Goal: Information Seeking & Learning: Learn about a topic

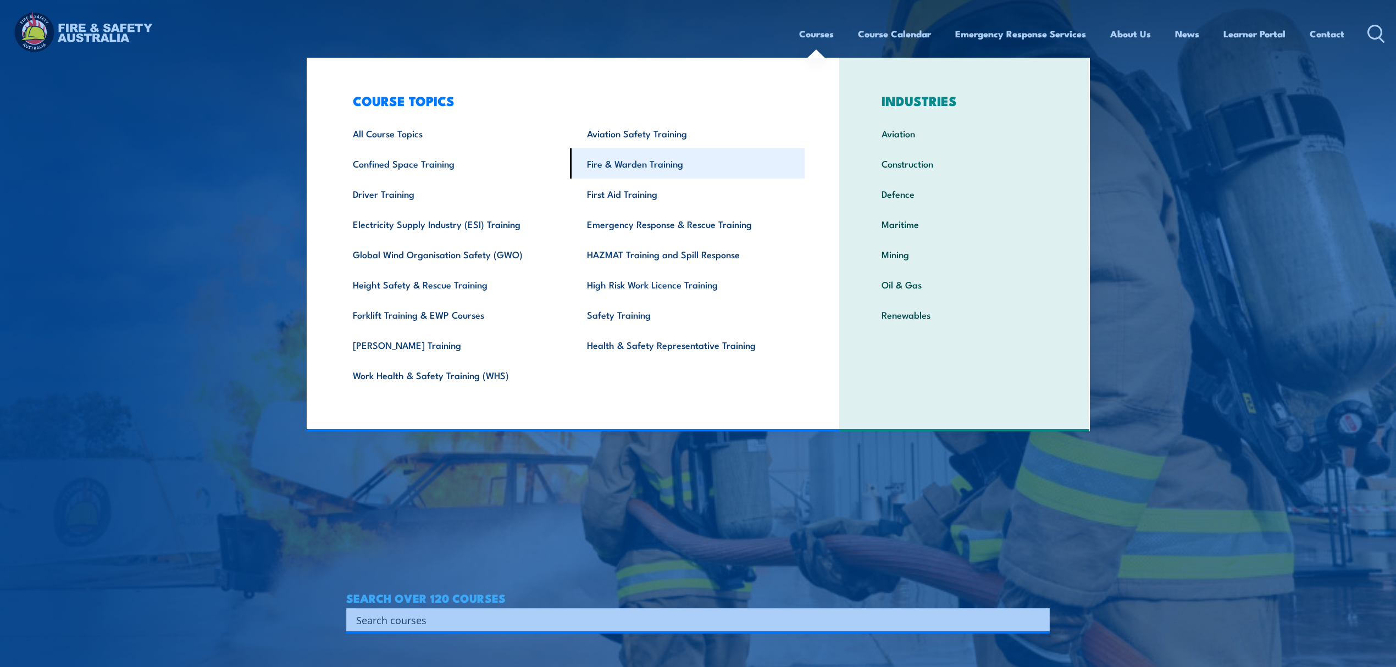
click at [727, 152] on link "Fire & Warden Training" at bounding box center [687, 163] width 235 height 30
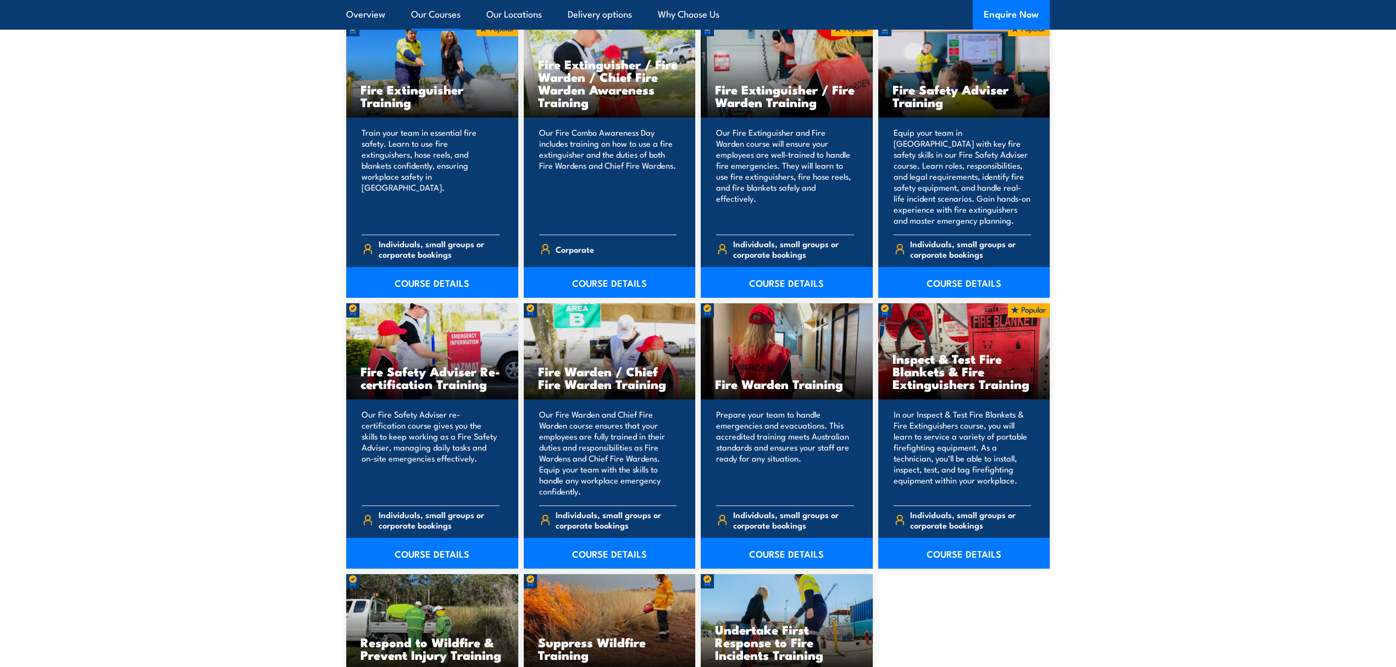
scroll to position [1172, 0]
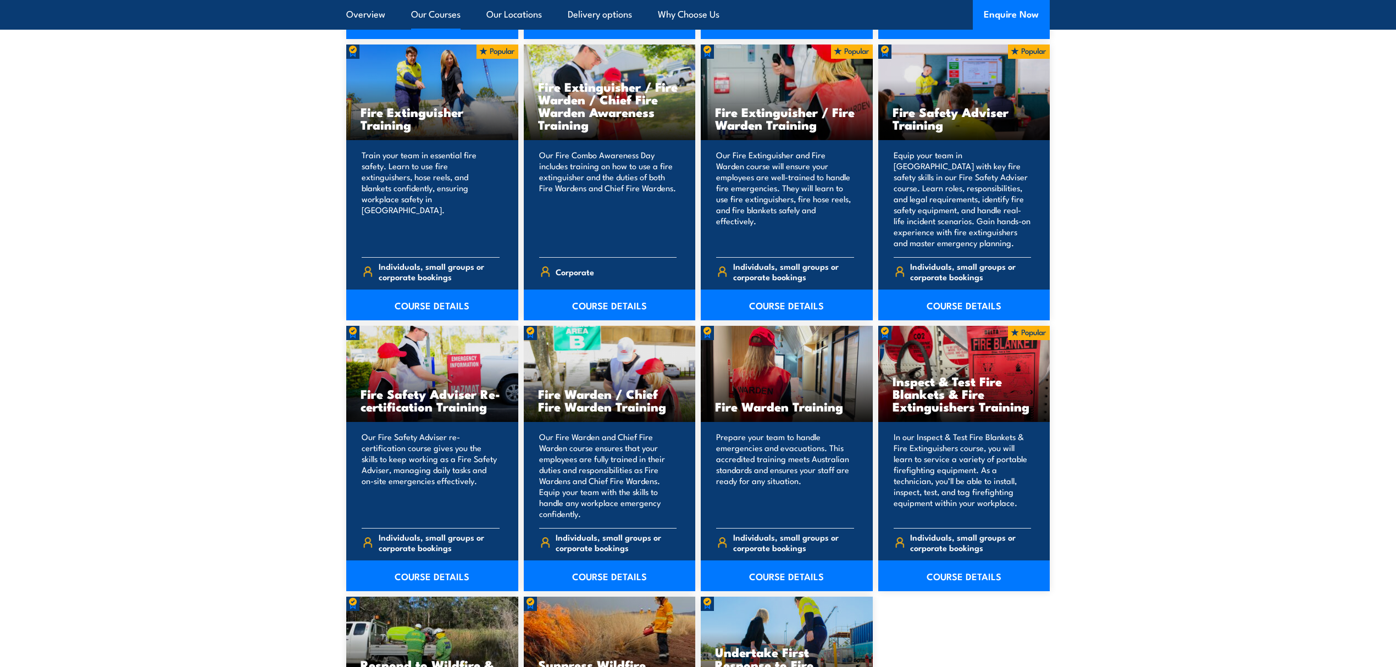
drag, startPoint x: 412, startPoint y: 293, endPoint x: 1335, endPoint y: 271, distance: 922.8
click at [1335, 271] on section "15 COURSES Bush Fire Awareness Training" at bounding box center [698, 304] width 1396 height 1148
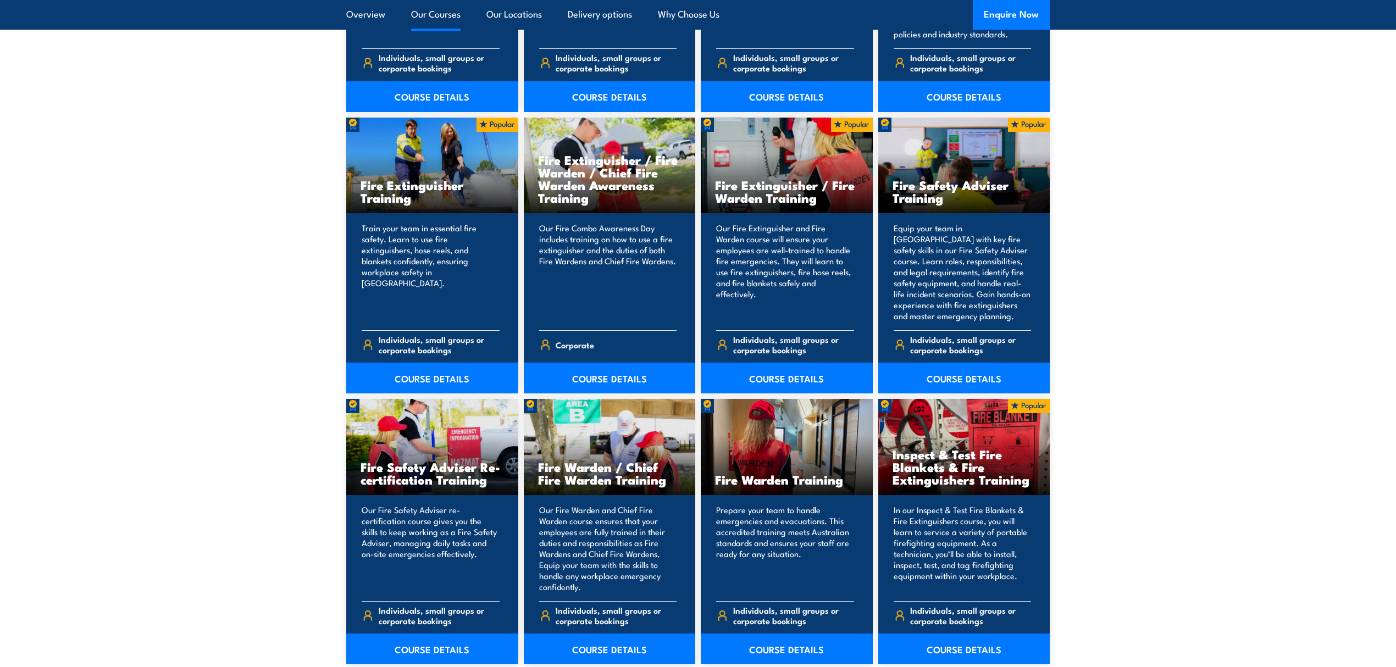
scroll to position [1099, 0]
drag, startPoint x: 1207, startPoint y: 0, endPoint x: 1092, endPoint y: 304, distance: 324.8
click at [1091, 304] on section "15 COURSES Bush Fire Awareness Training" at bounding box center [698, 377] width 1396 height 1148
